Goal: Navigation & Orientation: Understand site structure

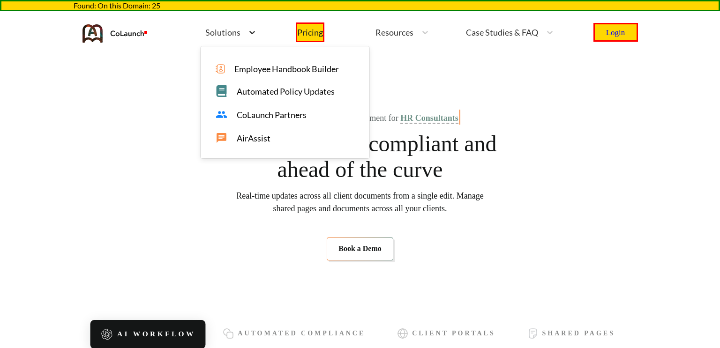
click at [252, 32] on icon at bounding box center [252, 32] width 6 height 3
click at [251, 139] on span "AirAssist" at bounding box center [254, 139] width 34 height 10
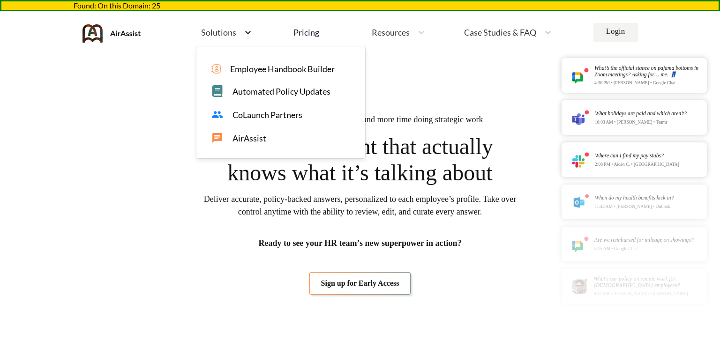
click at [246, 30] on icon at bounding box center [247, 32] width 9 height 9
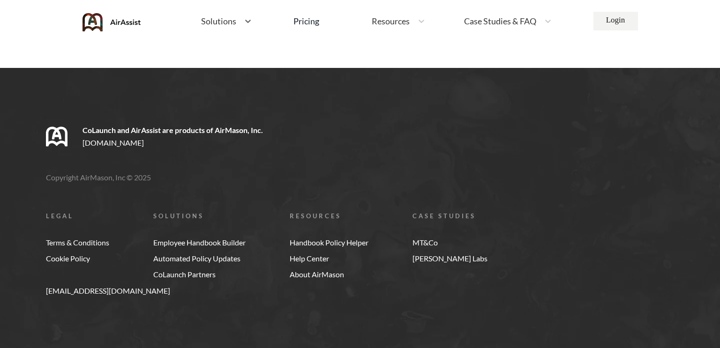
scroll to position [3573, 0]
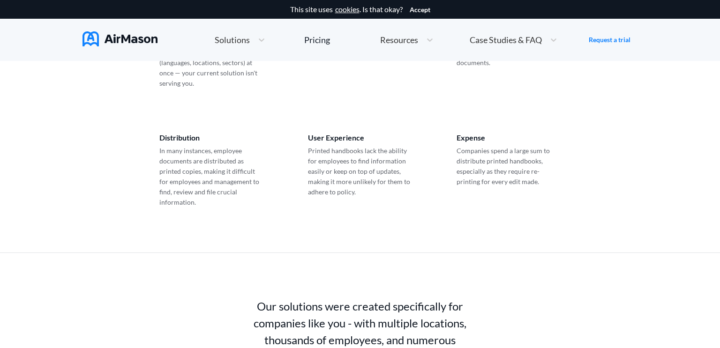
scroll to position [235, 0]
